Goal: Information Seeking & Learning: Learn about a topic

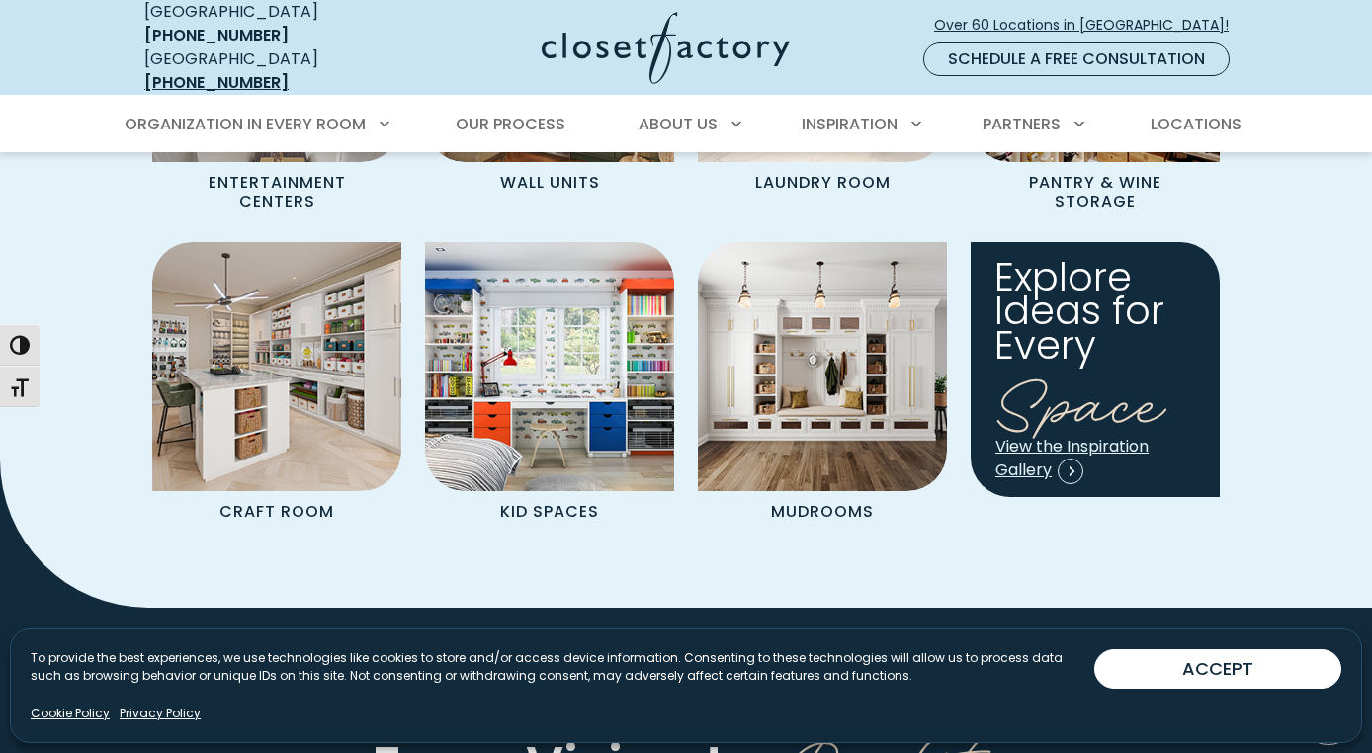
scroll to position [2105, 0]
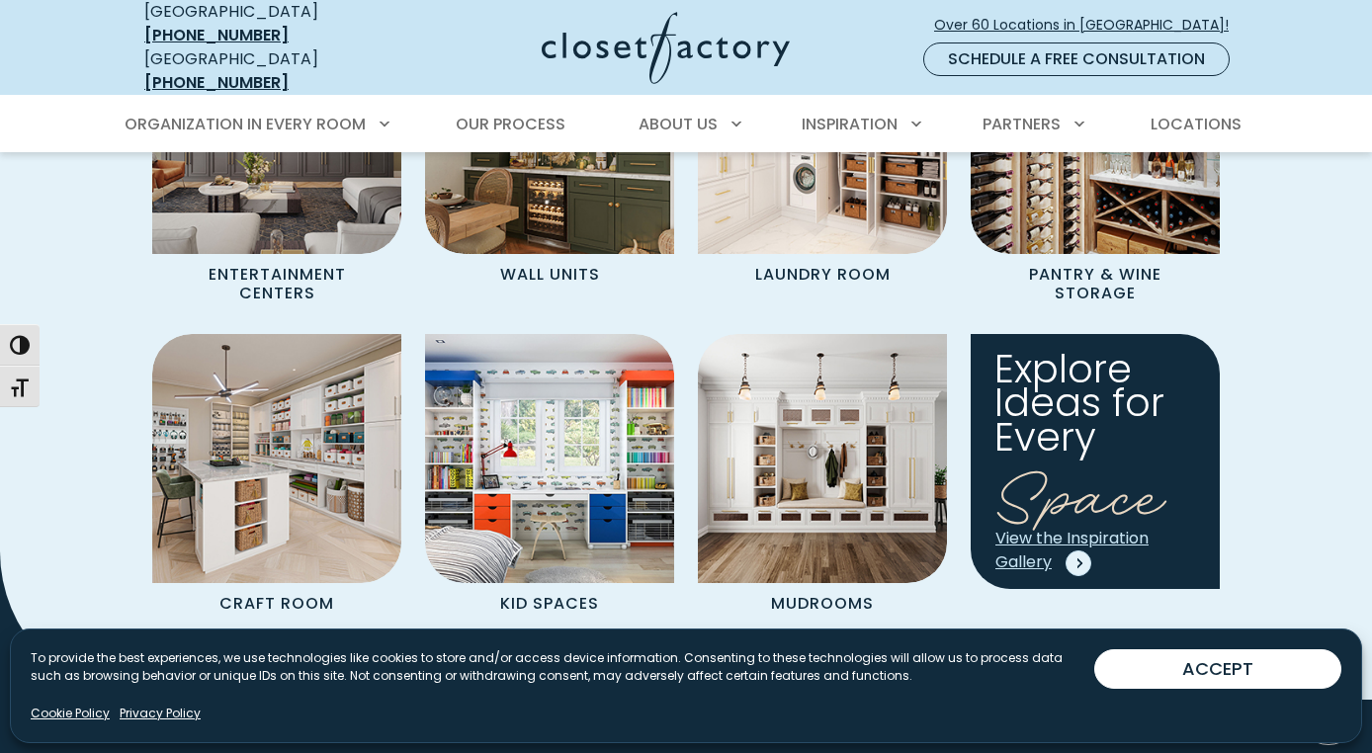
click at [1073, 527] on span "View the Inspiration Gallery" at bounding box center [1071, 550] width 153 height 46
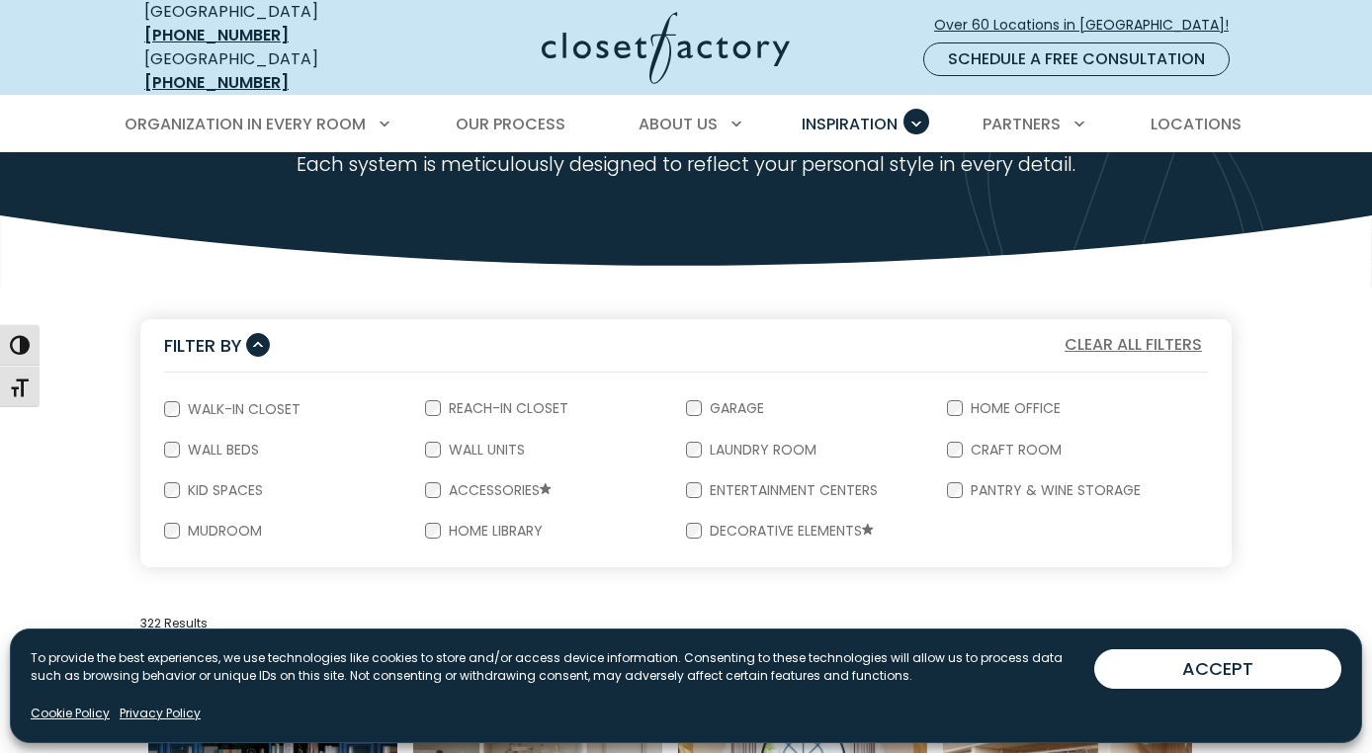
scroll to position [228, 0]
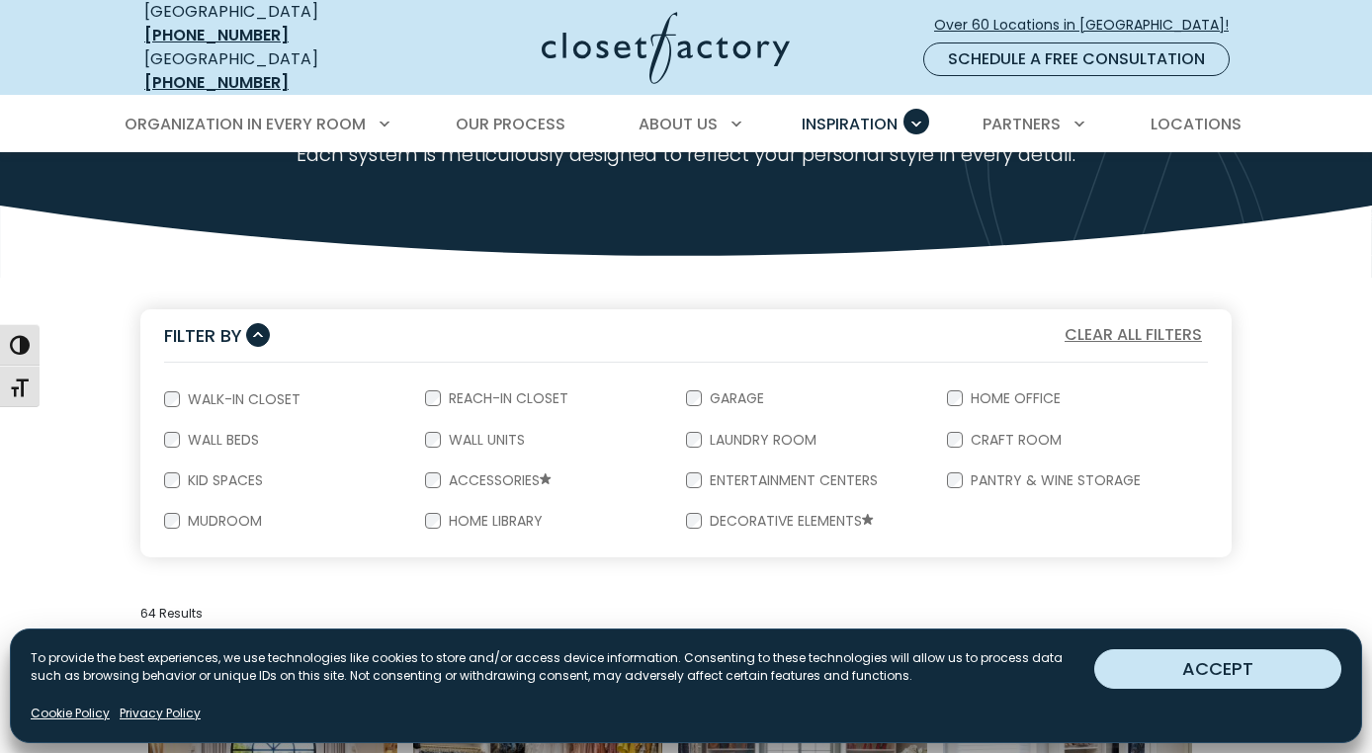
click at [1192, 675] on button "ACCEPT" at bounding box center [1217, 669] width 247 height 40
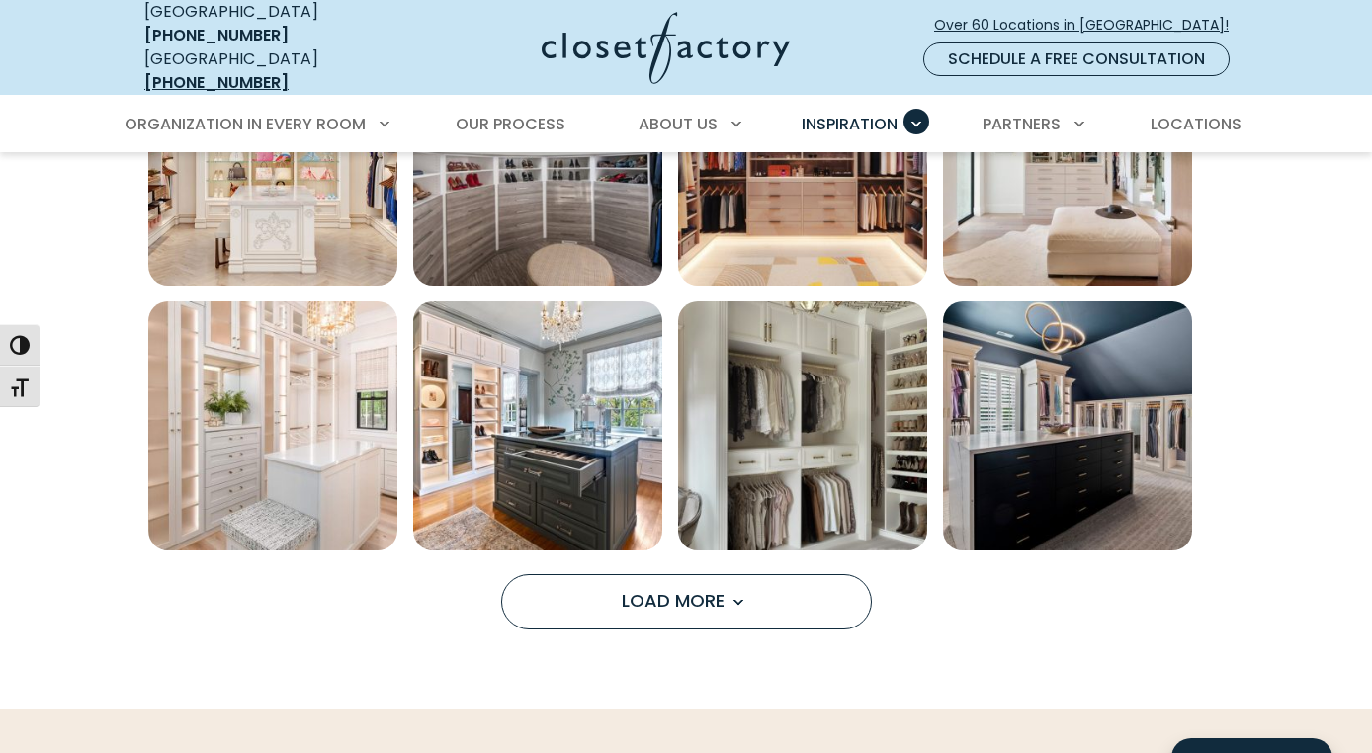
scroll to position [1385, 0]
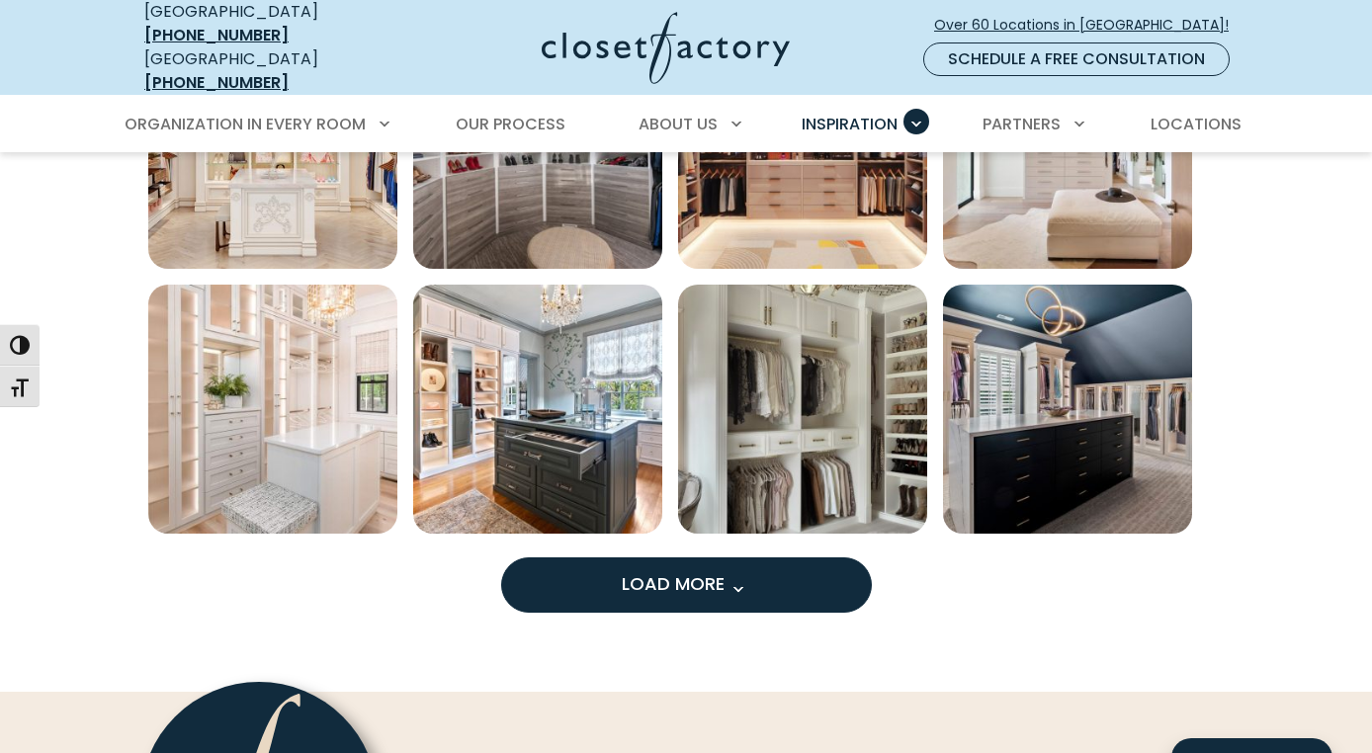
click at [706, 571] on span "Load More" at bounding box center [686, 583] width 128 height 25
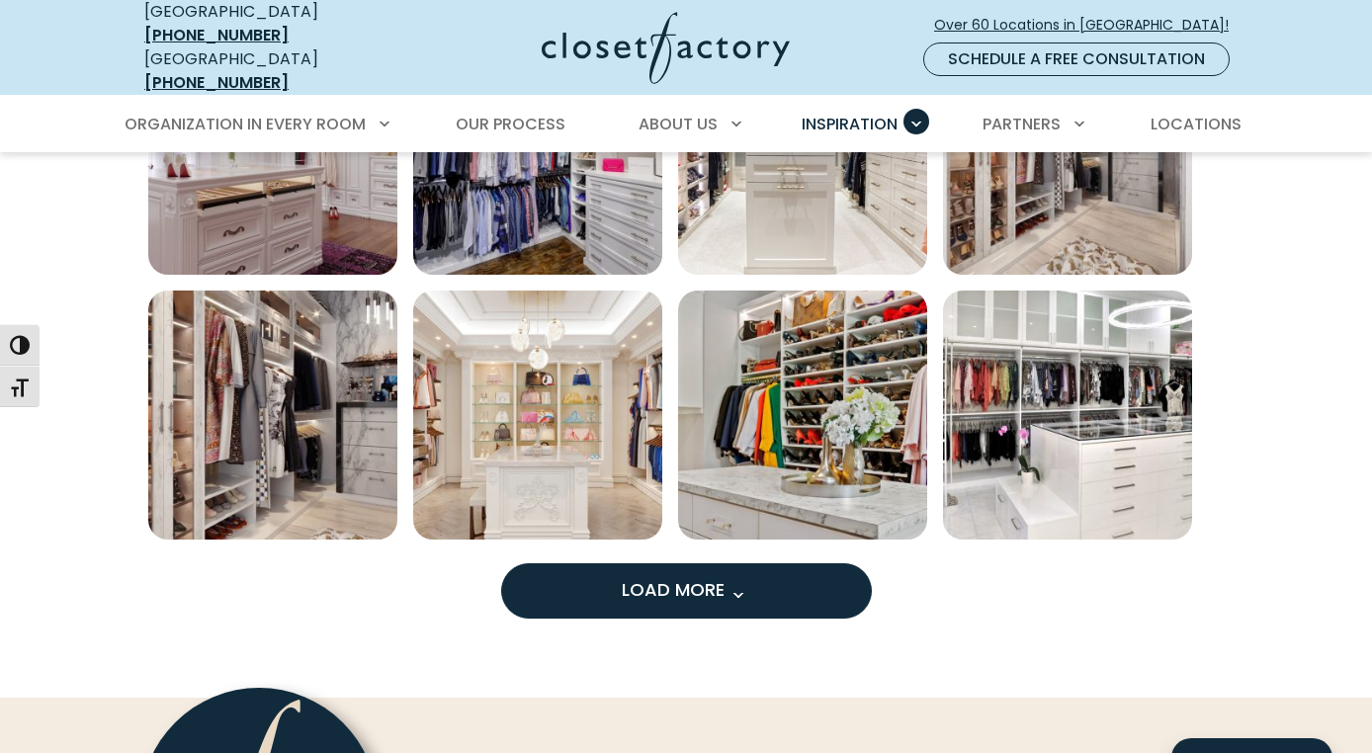
scroll to position [2455, 0]
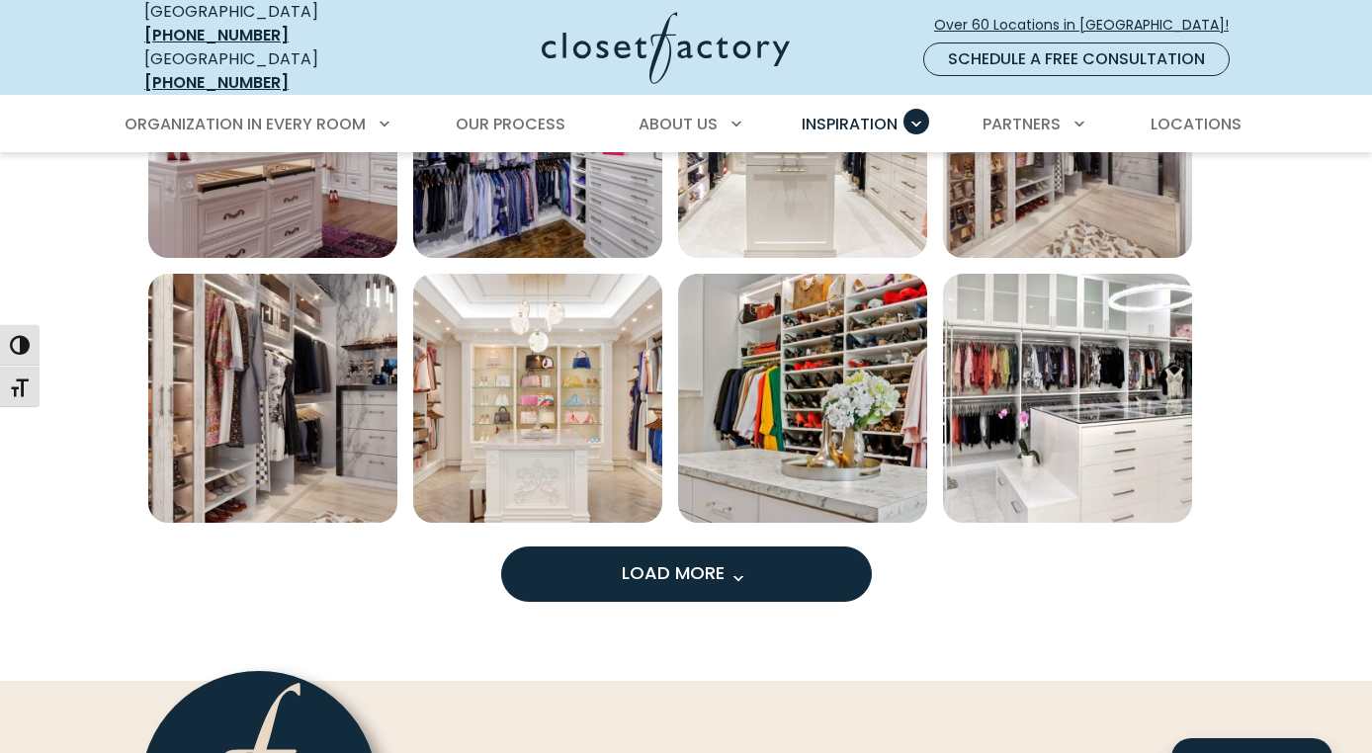
click at [706, 567] on span "Load More" at bounding box center [686, 572] width 128 height 25
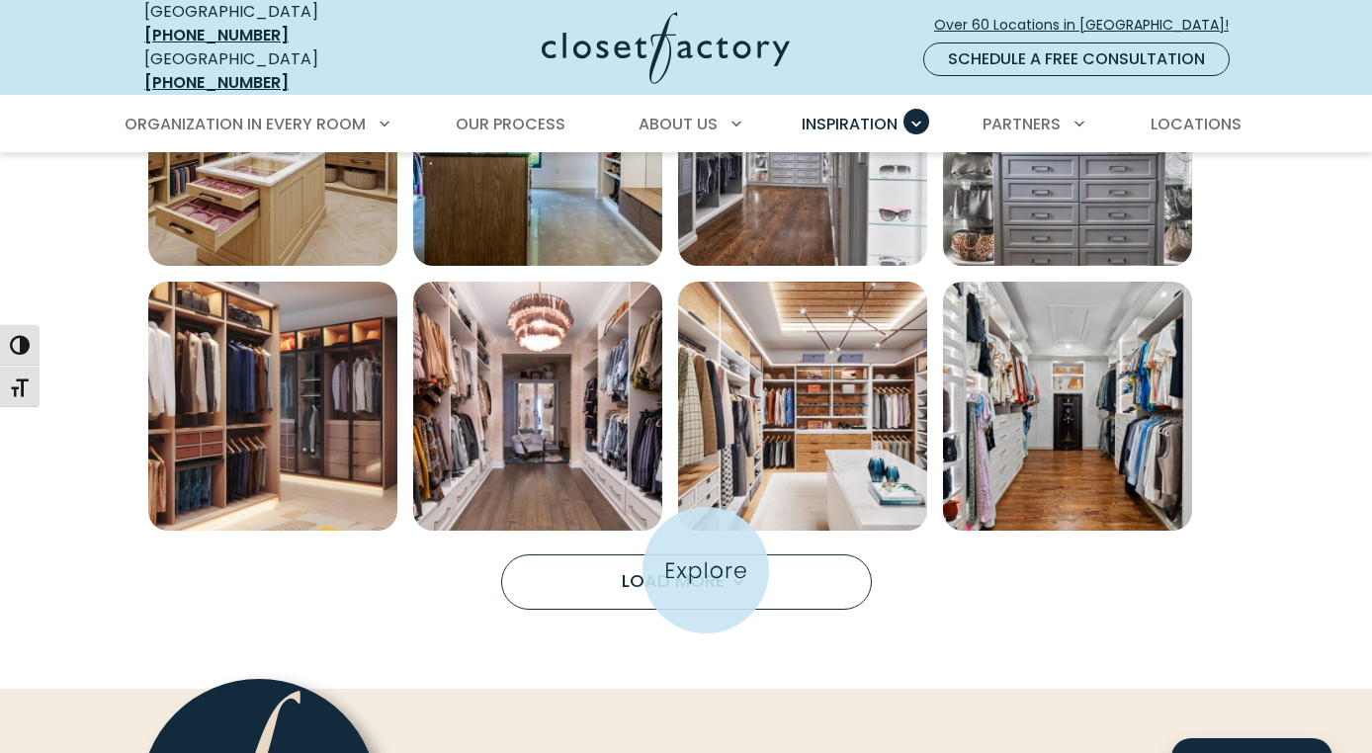
scroll to position [3519, 0]
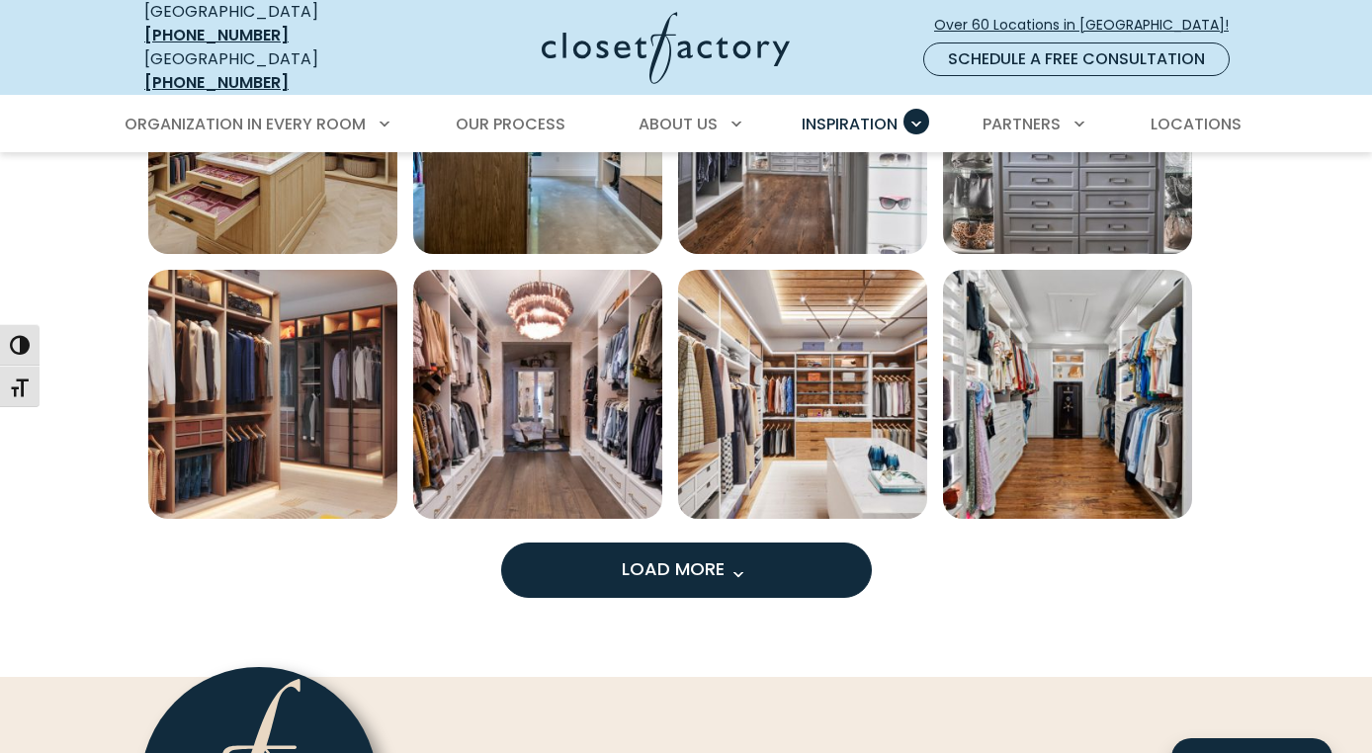
click at [706, 566] on span "Load More" at bounding box center [686, 568] width 128 height 25
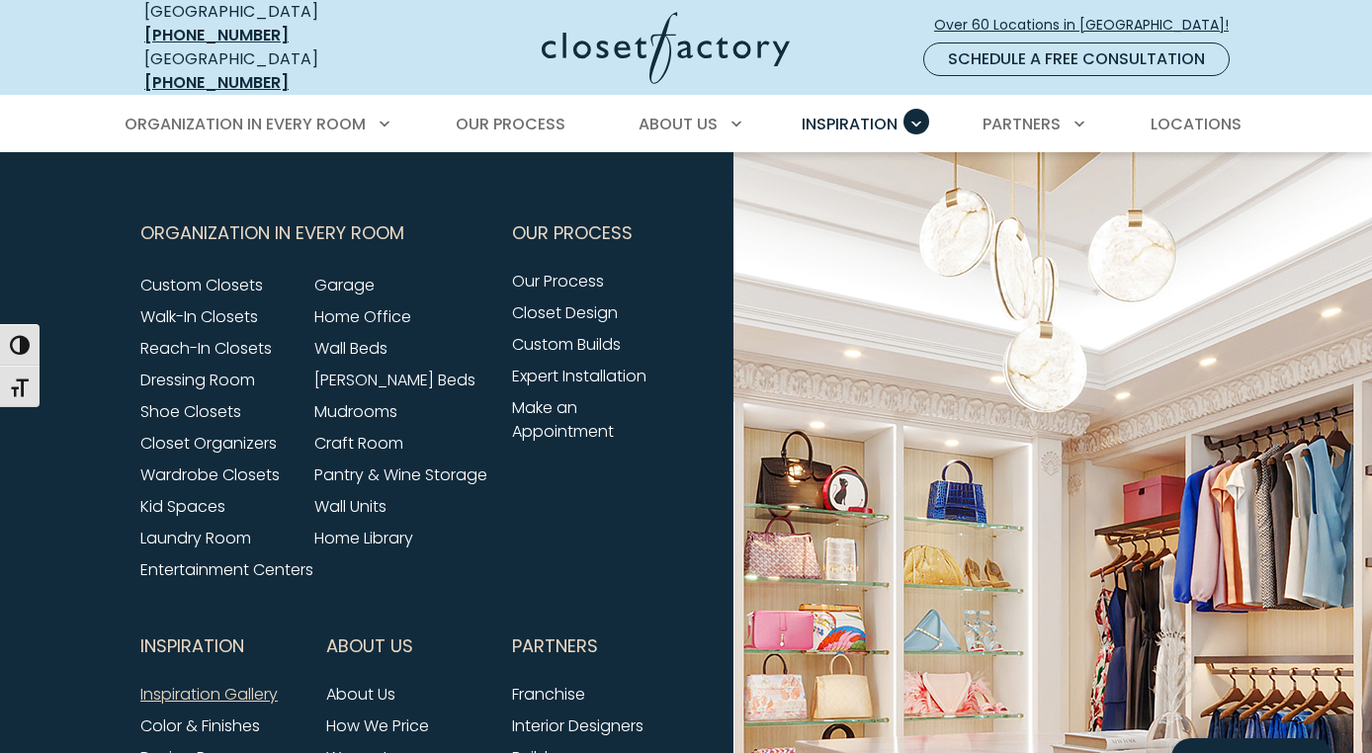
scroll to position [5384, 0]
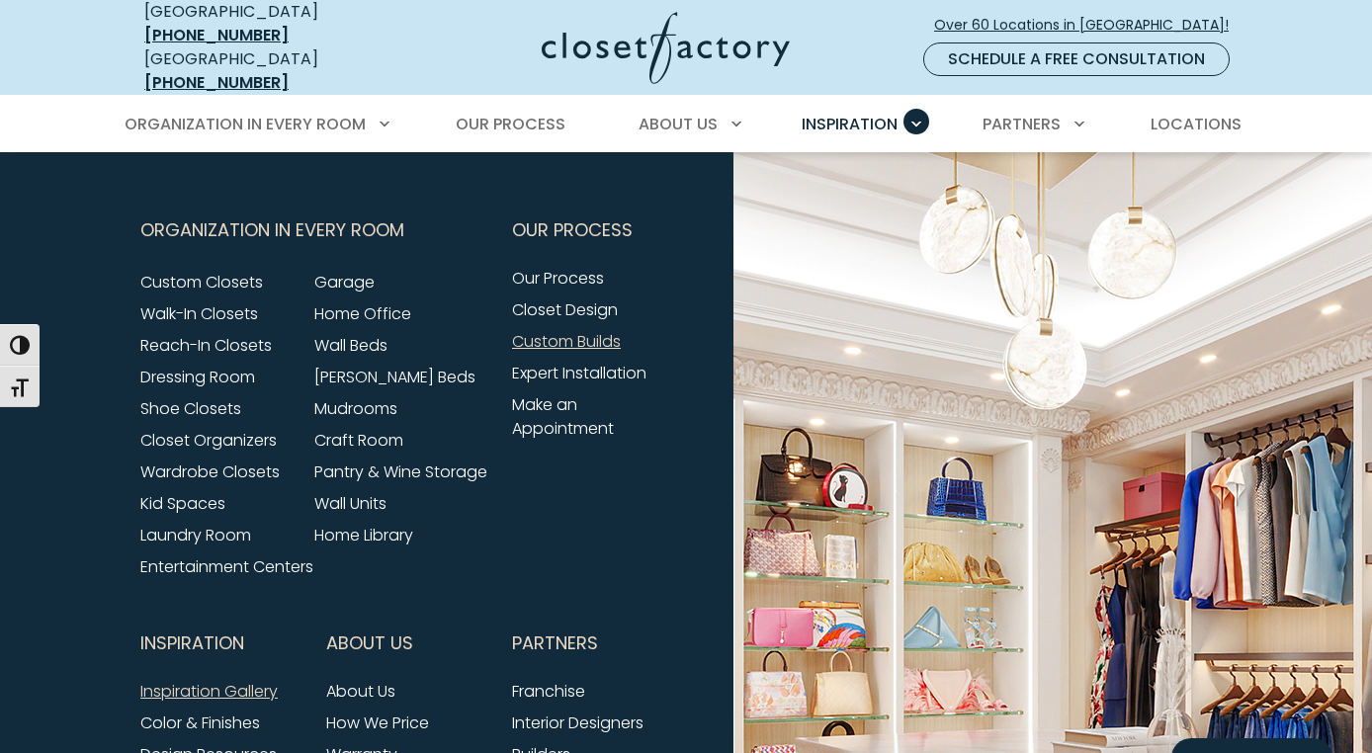
click at [605, 330] on link "Custom Builds" at bounding box center [566, 341] width 109 height 23
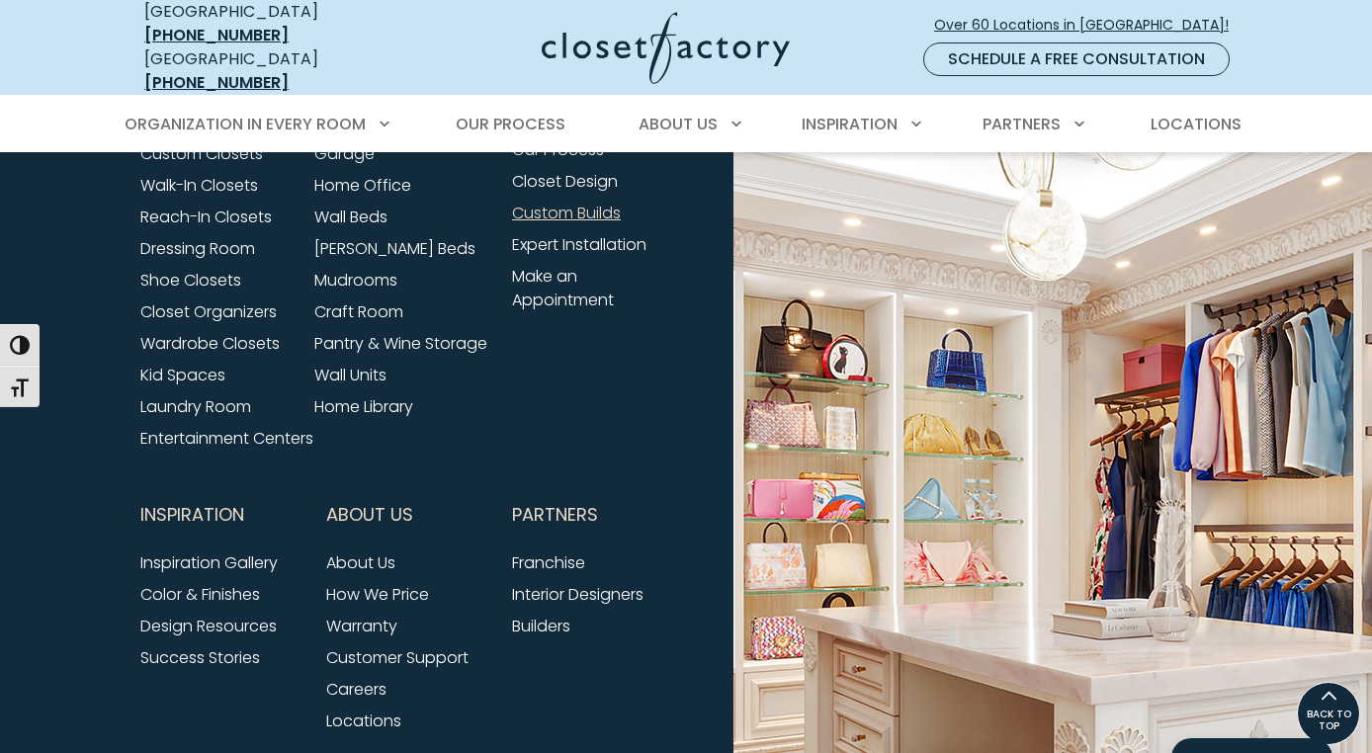
scroll to position [1847, 0]
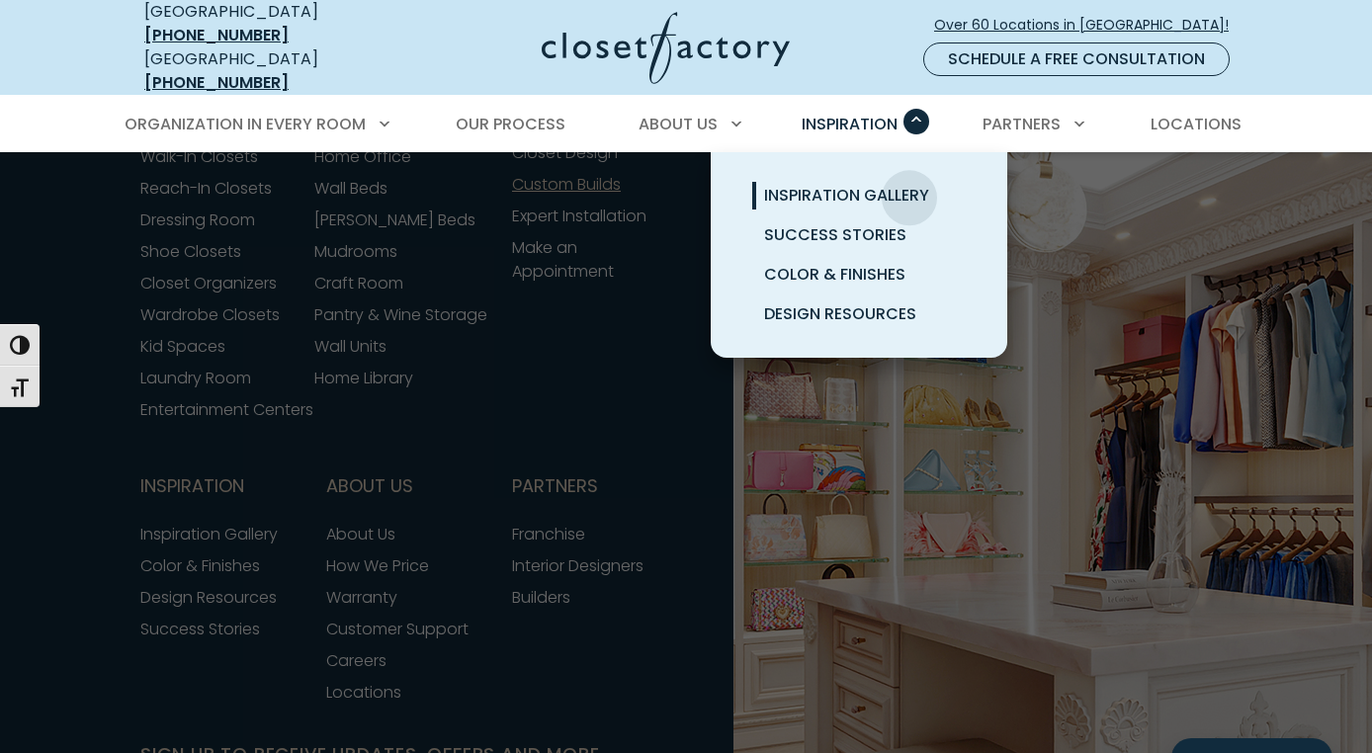
click at [909, 184] on span "Inspiration Gallery" at bounding box center [846, 195] width 165 height 23
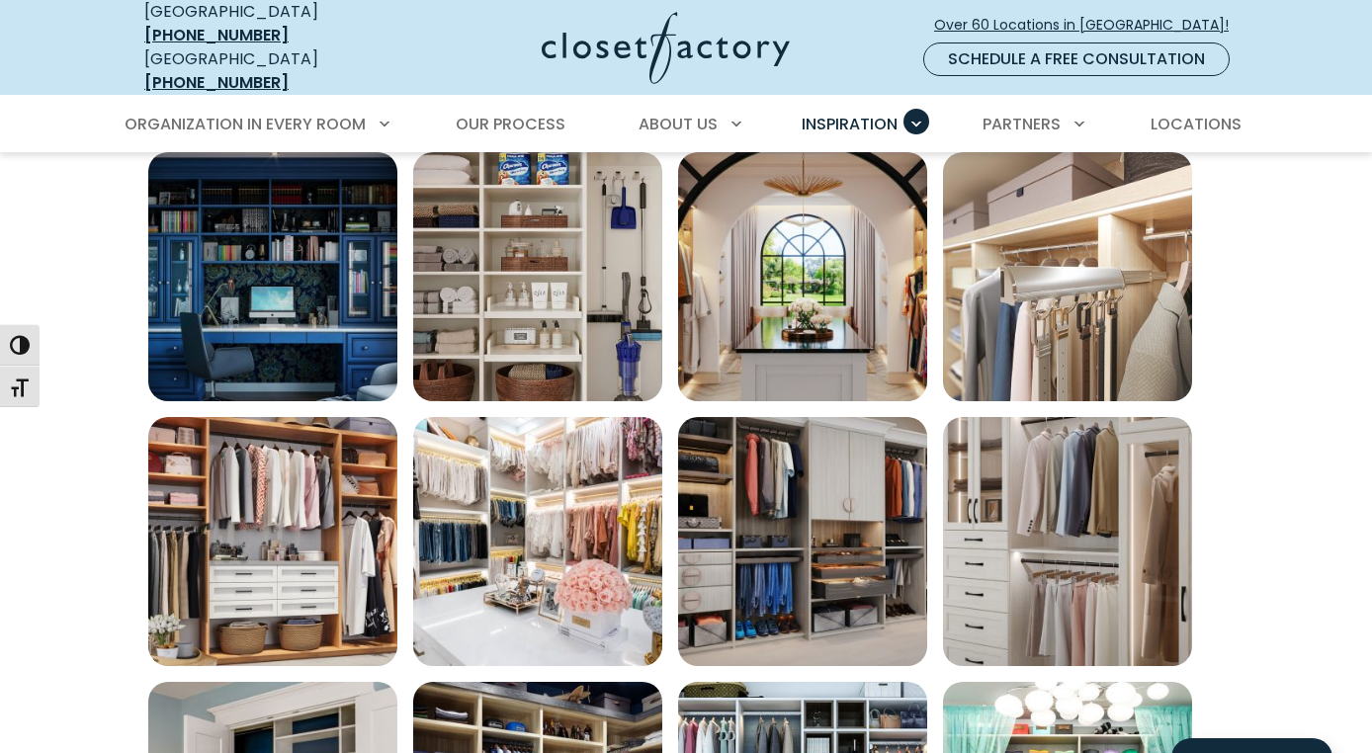
scroll to position [724, 0]
